Goal: Find specific page/section: Find specific page/section

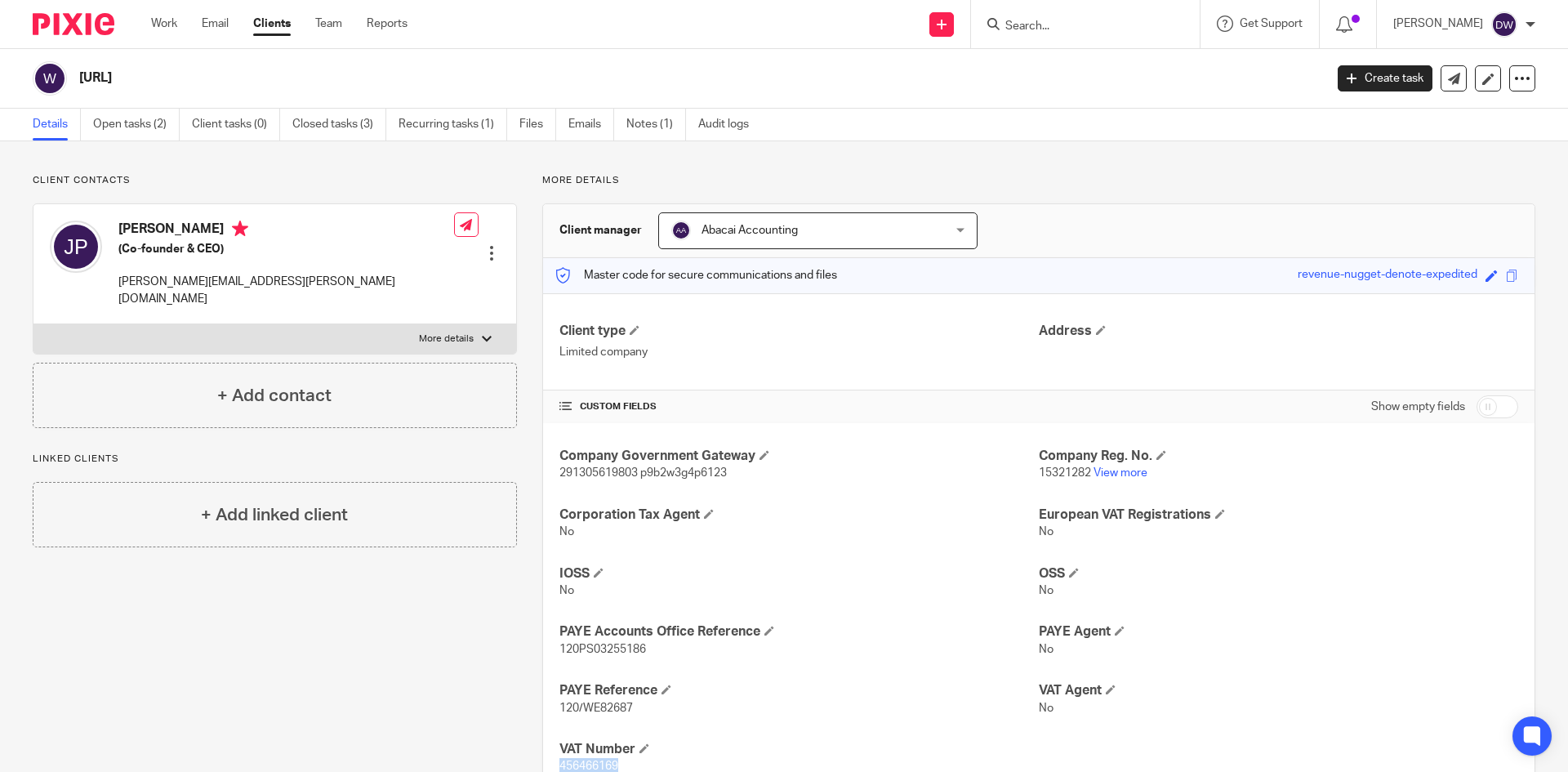
scroll to position [62, 0]
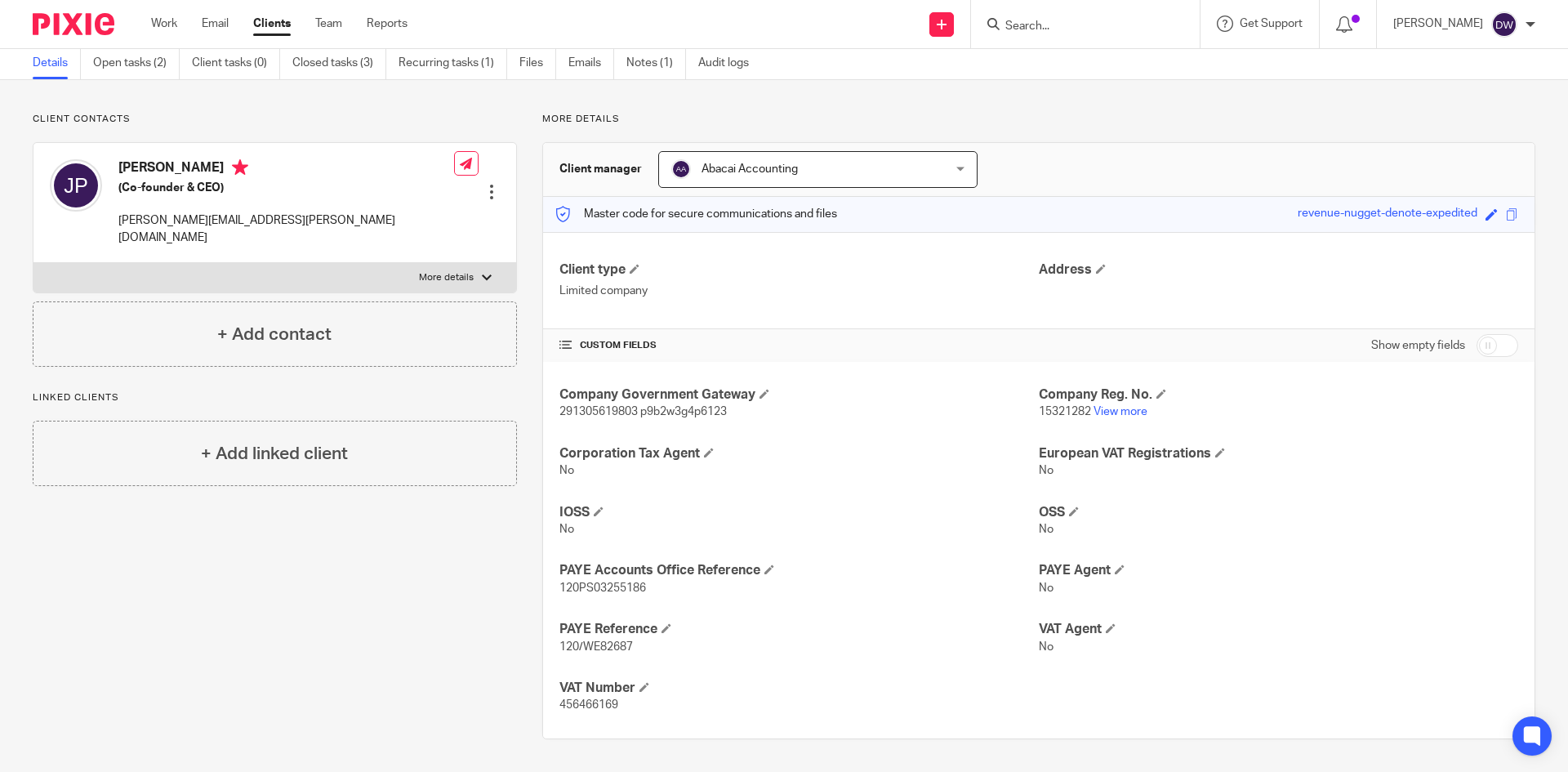
click at [1037, 31] on input "Search" at bounding box center [1076, 26] width 147 height 15
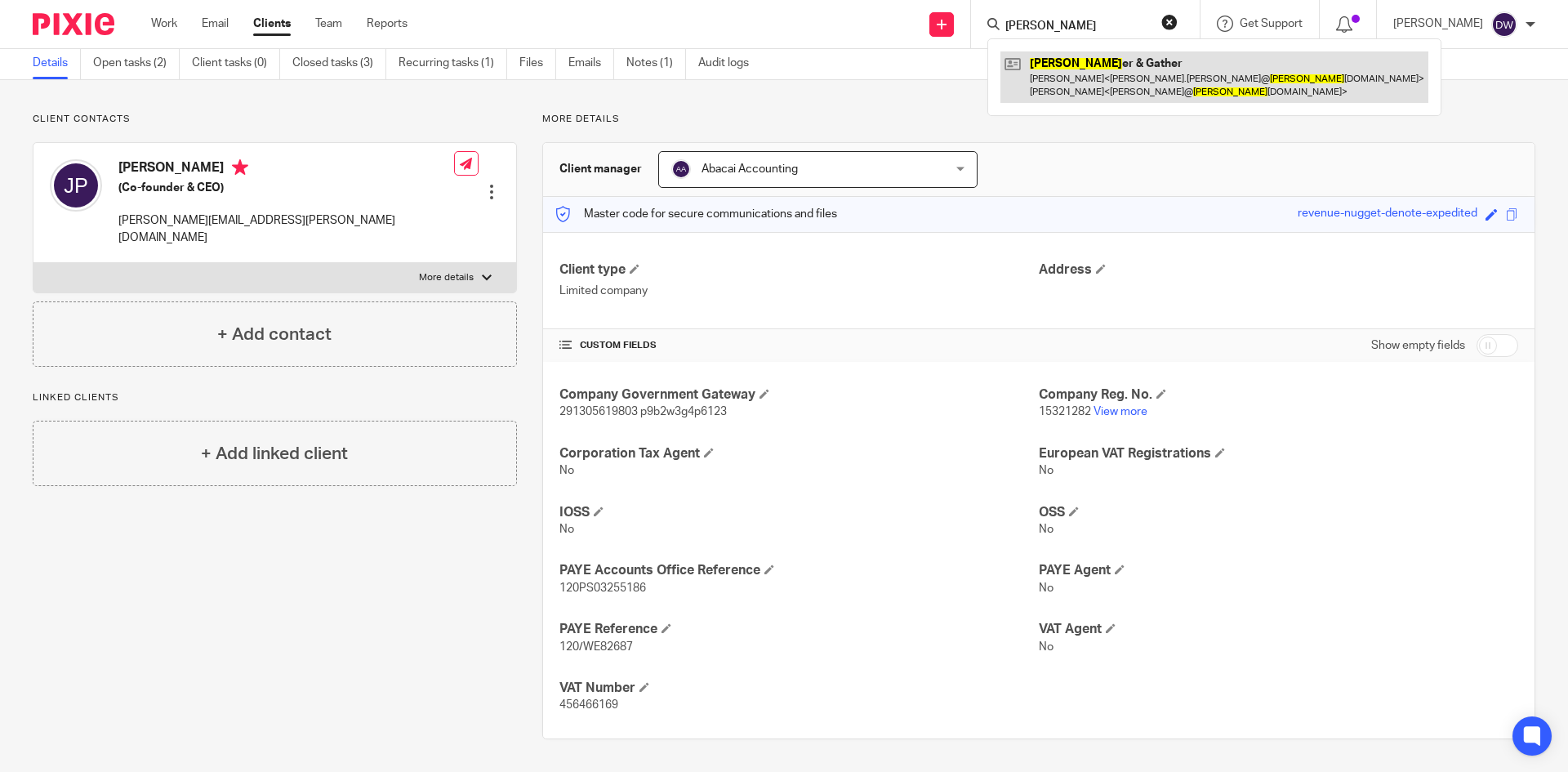
type input "hunt"
click at [1099, 80] on link at bounding box center [1214, 77] width 428 height 51
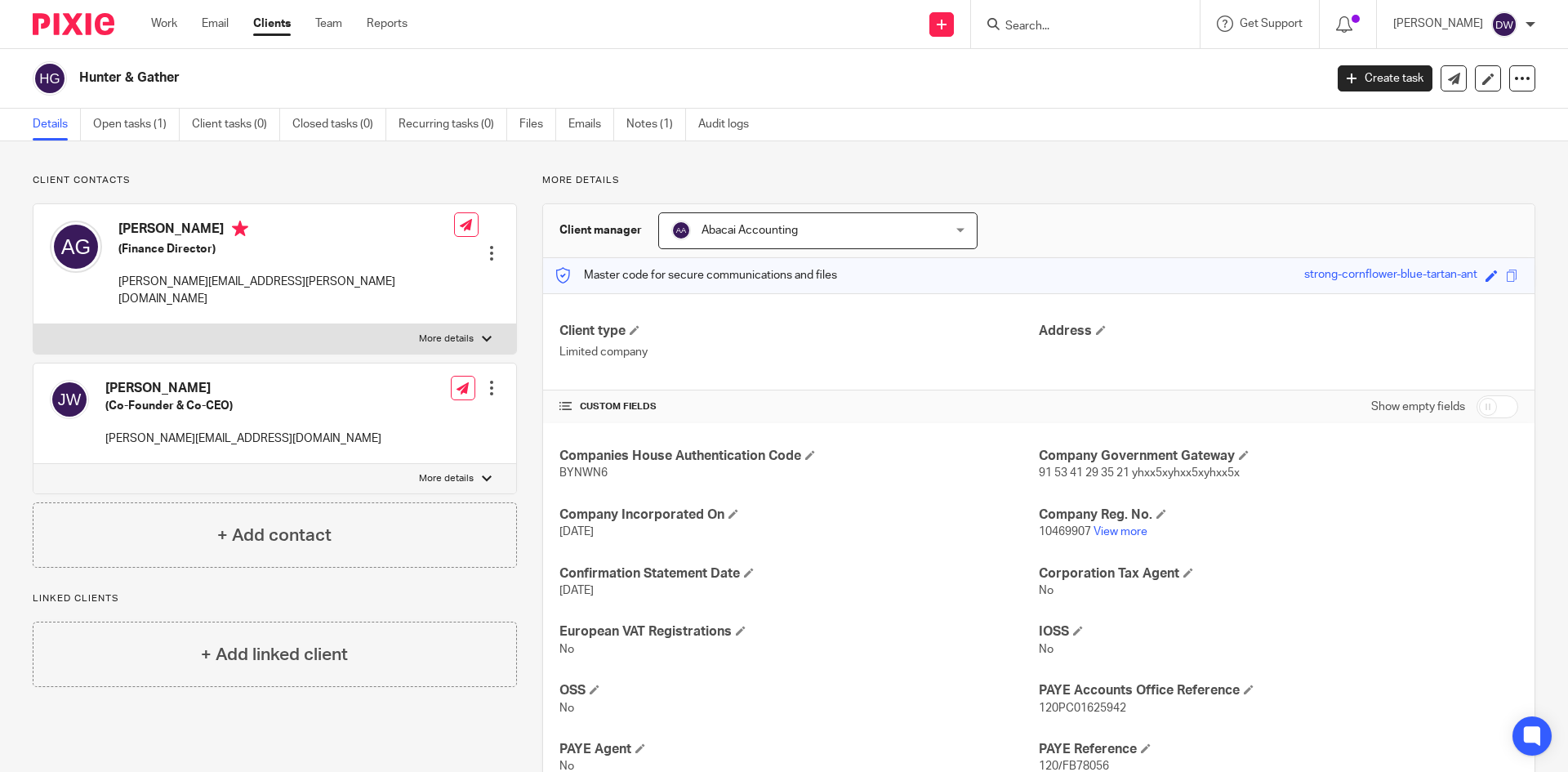
click at [657, 118] on link "Notes (1)" at bounding box center [656, 124] width 60 height 32
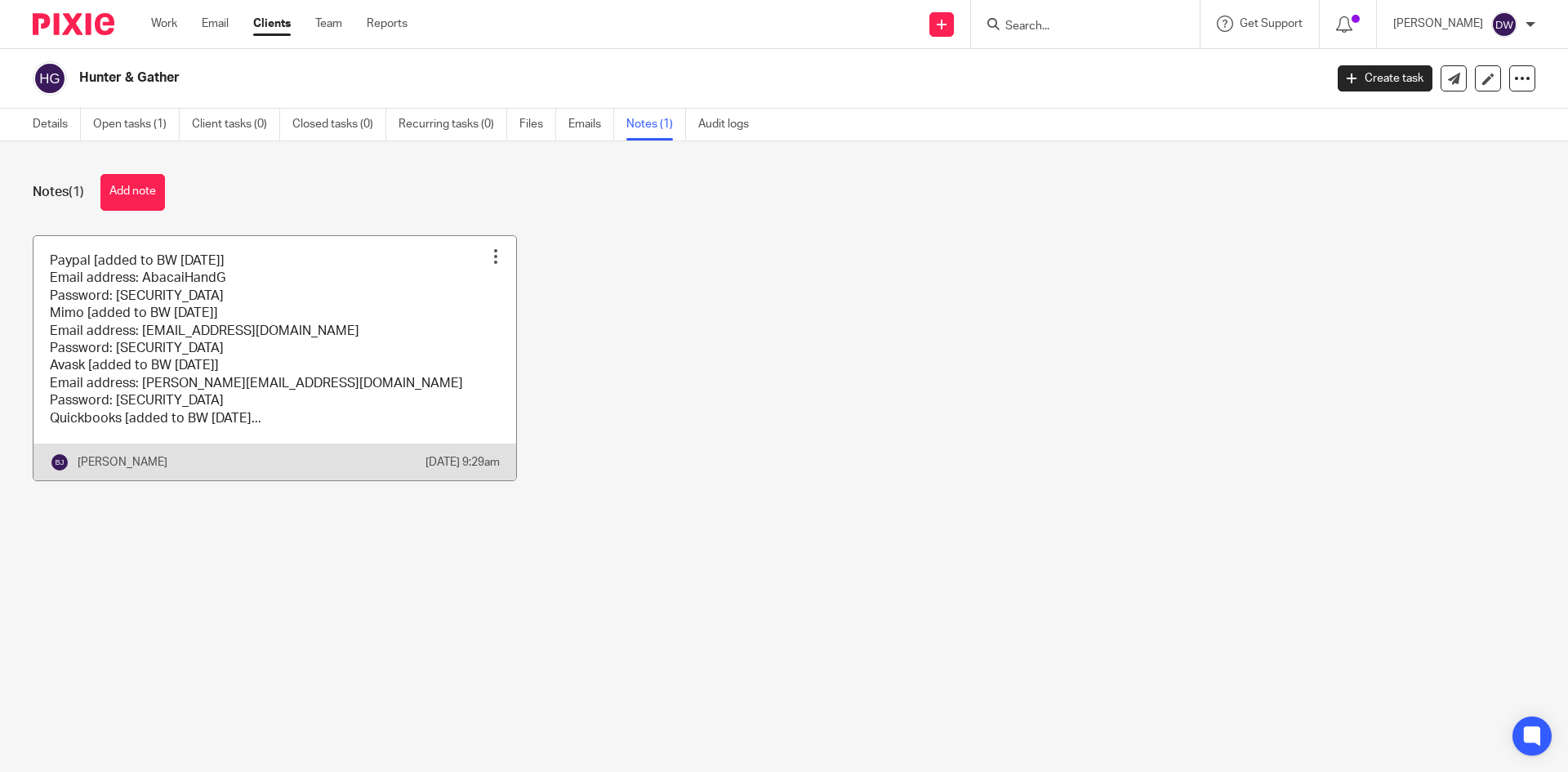
click at [307, 366] on link at bounding box center [275, 357] width 482 height 244
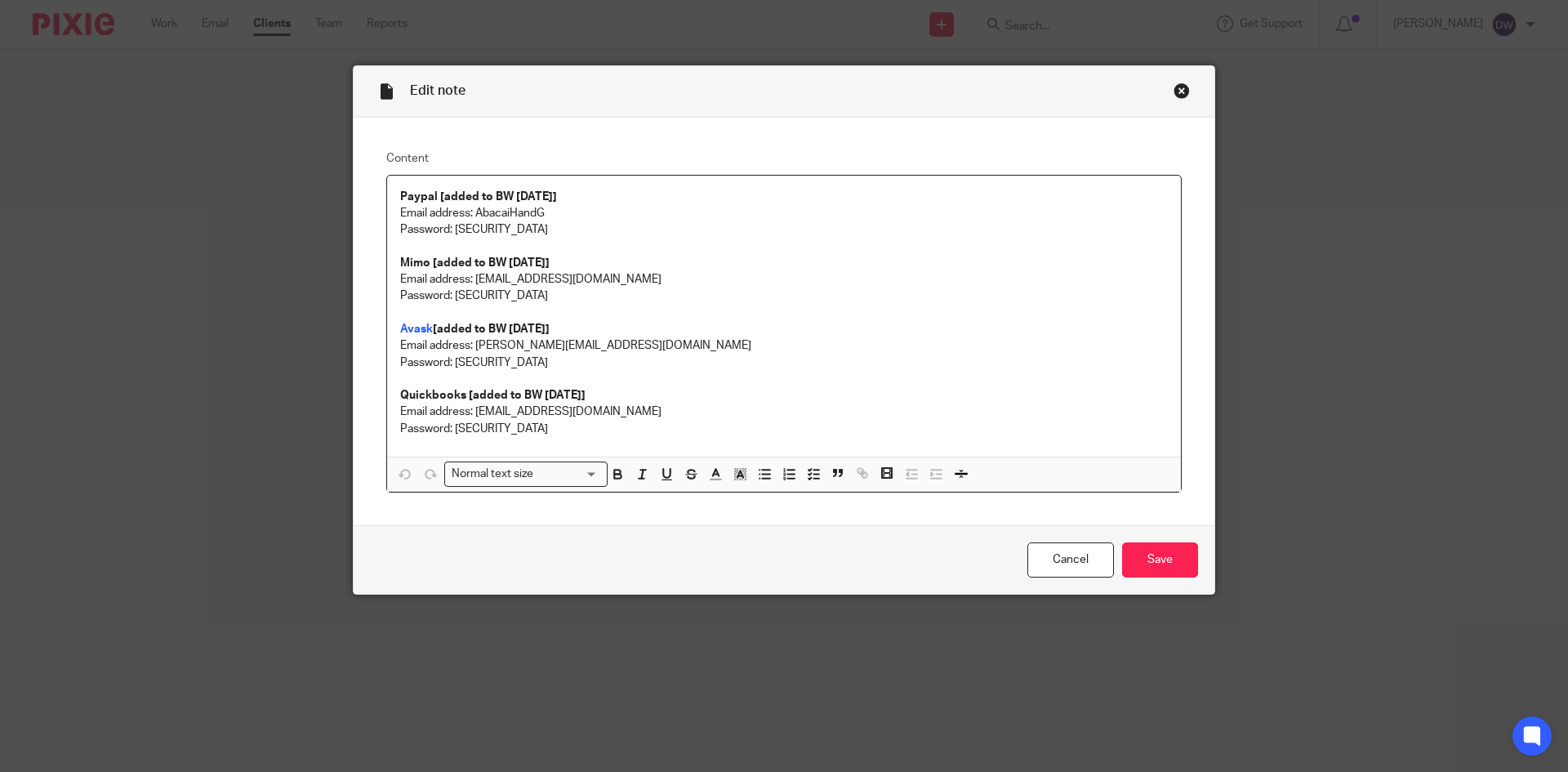
click at [1177, 89] on div "Close this dialog window" at bounding box center [1181, 91] width 17 height 17
